Goal: Check status: Check status

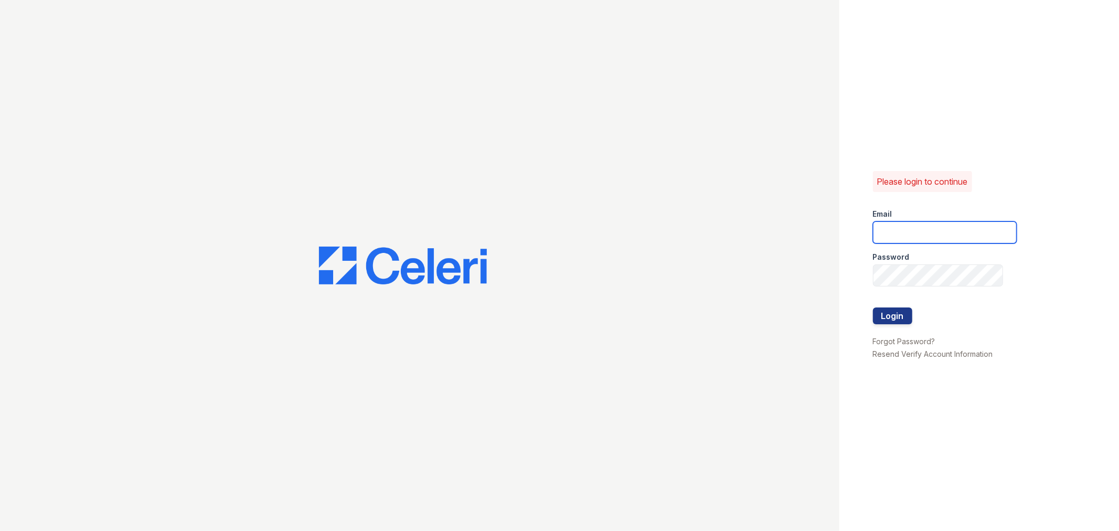
click at [892, 231] on input "email" at bounding box center [945, 232] width 144 height 22
type input "pennstation2@cafmanagement.com"
click at [894, 314] on button "Login" at bounding box center [892, 315] width 39 height 17
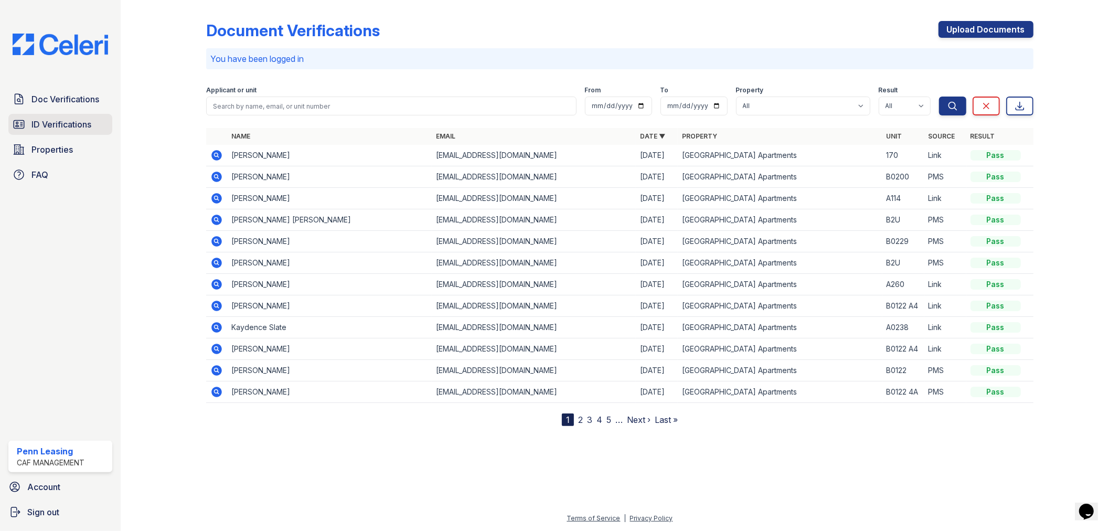
click at [59, 123] on span "ID Verifications" at bounding box center [61, 124] width 60 height 13
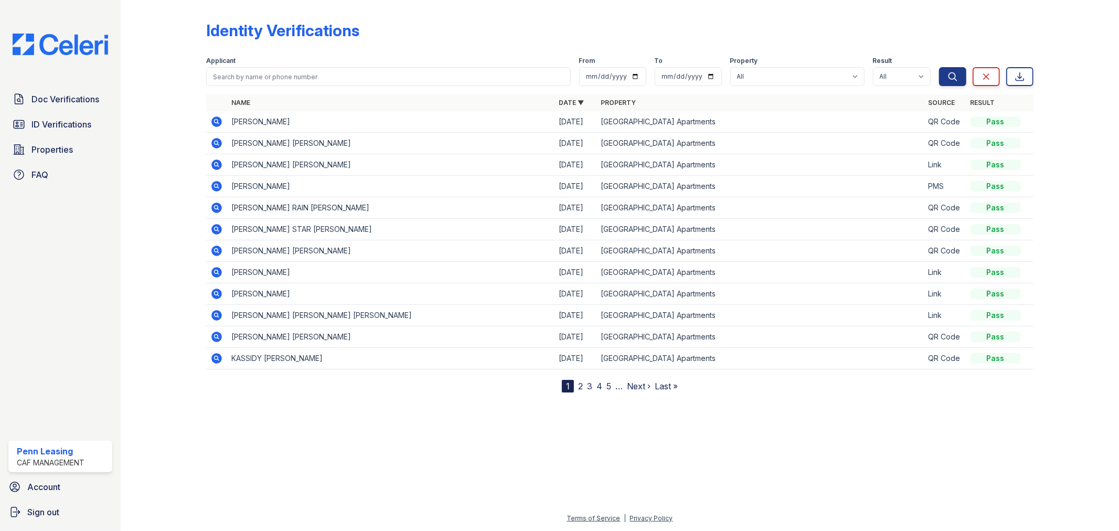
click at [220, 116] on icon at bounding box center [216, 121] width 13 height 13
